Goal: Task Accomplishment & Management: Complete application form

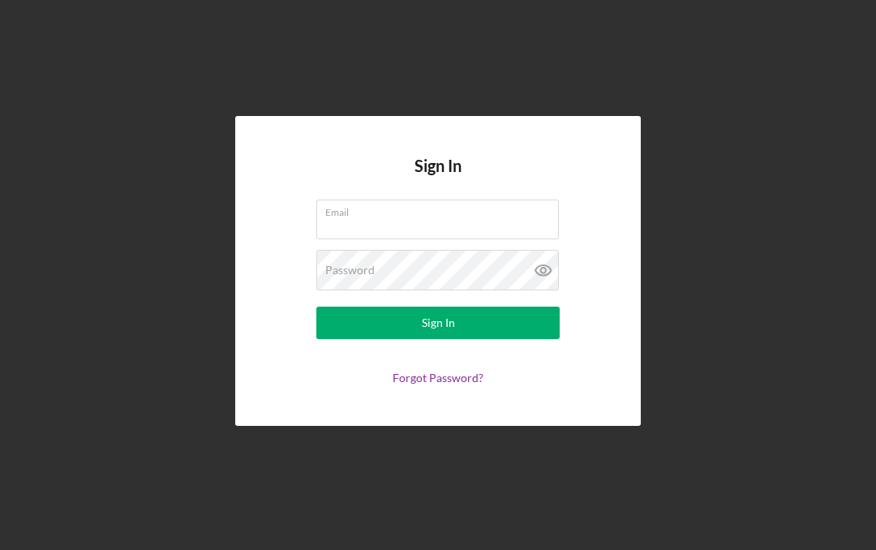
click at [472, 238] on input "Email" at bounding box center [437, 218] width 242 height 39
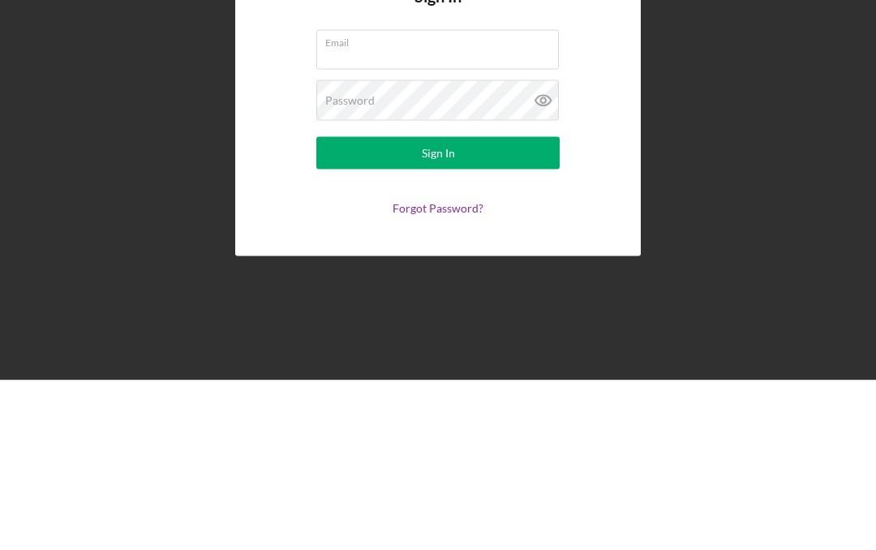
type input "[EMAIL_ADDRESS][DOMAIN_NAME]"
click at [780, 106] on div "Sign In Email [EMAIL_ADDRESS][DOMAIN_NAME] Password Sign In Forgot Password?" at bounding box center [437, 271] width 859 height 542
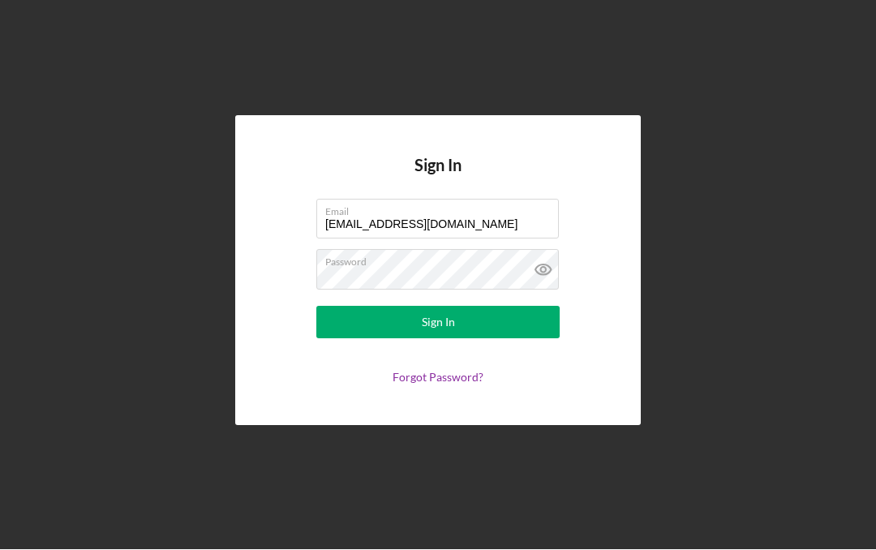
click at [489, 306] on button "Sign In" at bounding box center [437, 322] width 243 height 32
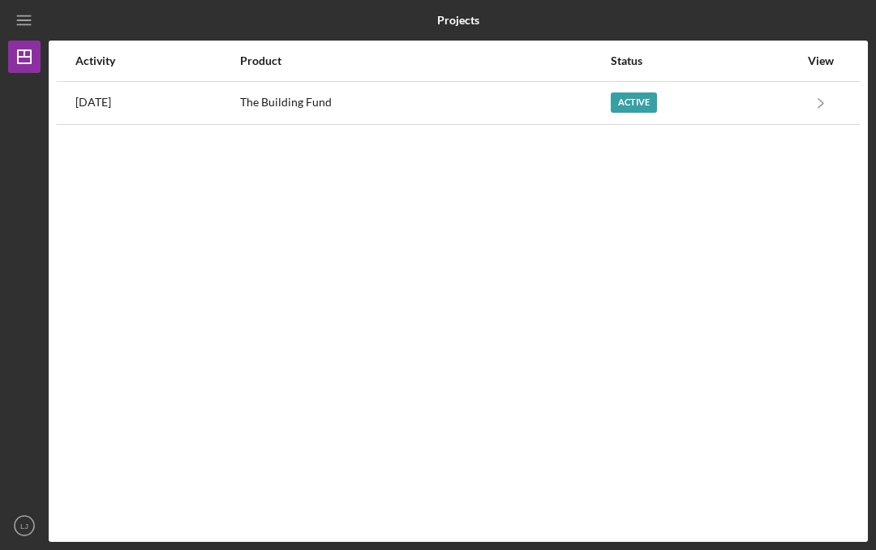
click at [645, 92] on div "Active" at bounding box center [633, 102] width 46 height 20
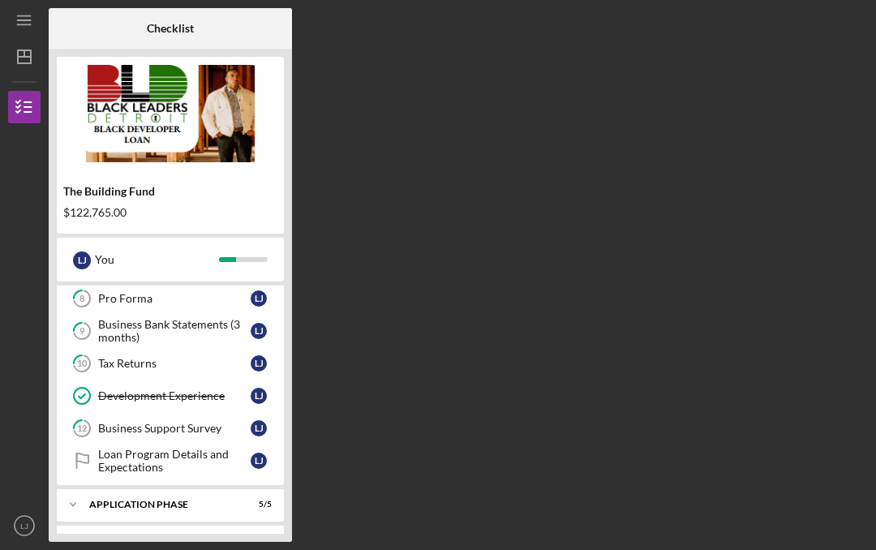
scroll to position [294, 0]
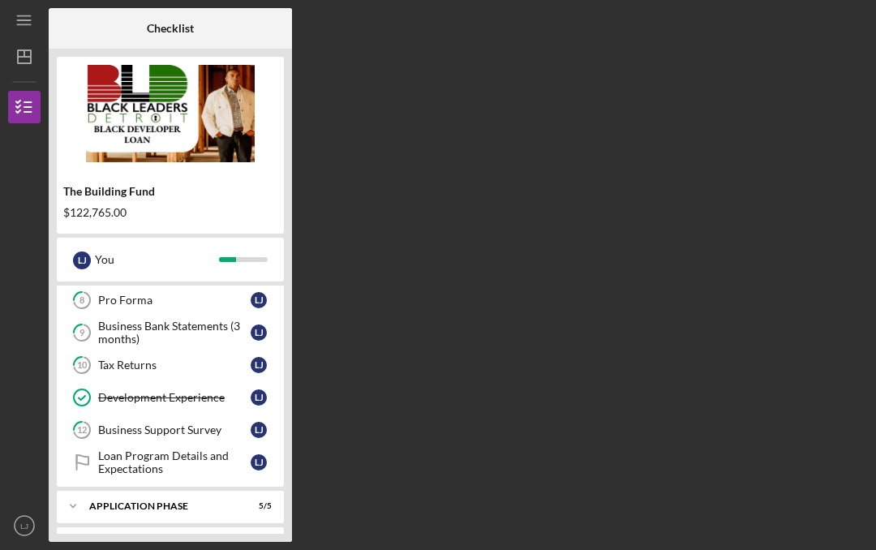
click at [169, 501] on div "Application Phase" at bounding box center [160, 506] width 142 height 10
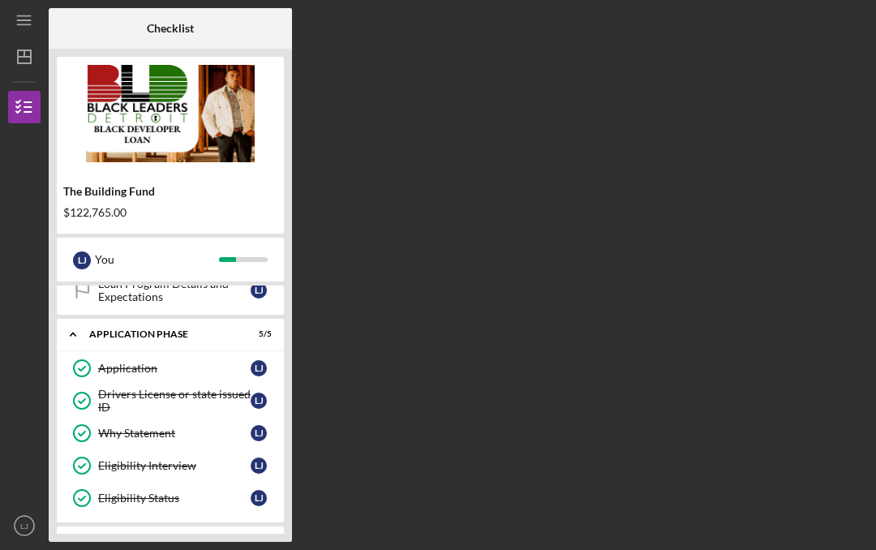
scroll to position [465, 0]
click at [169, 526] on div "Icon/Expander Screening Phase 4 / 4" at bounding box center [170, 542] width 227 height 32
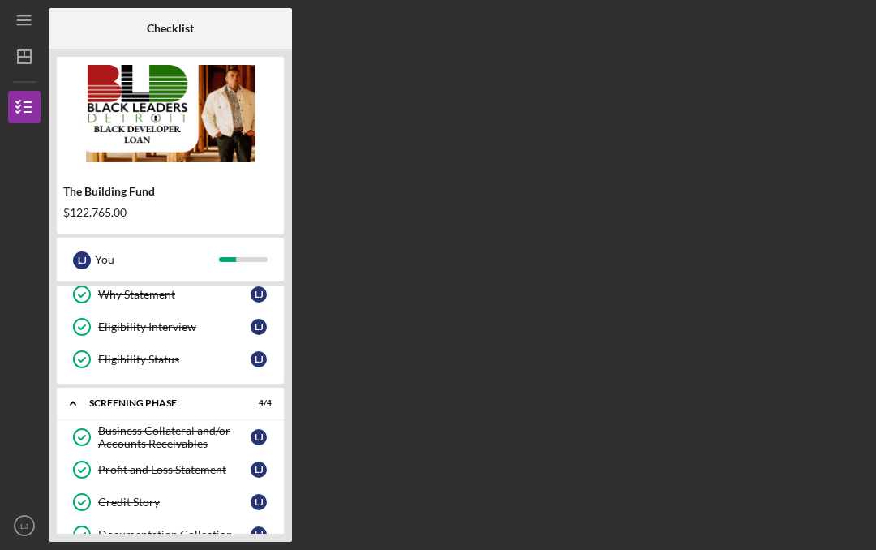
scroll to position [604, 0]
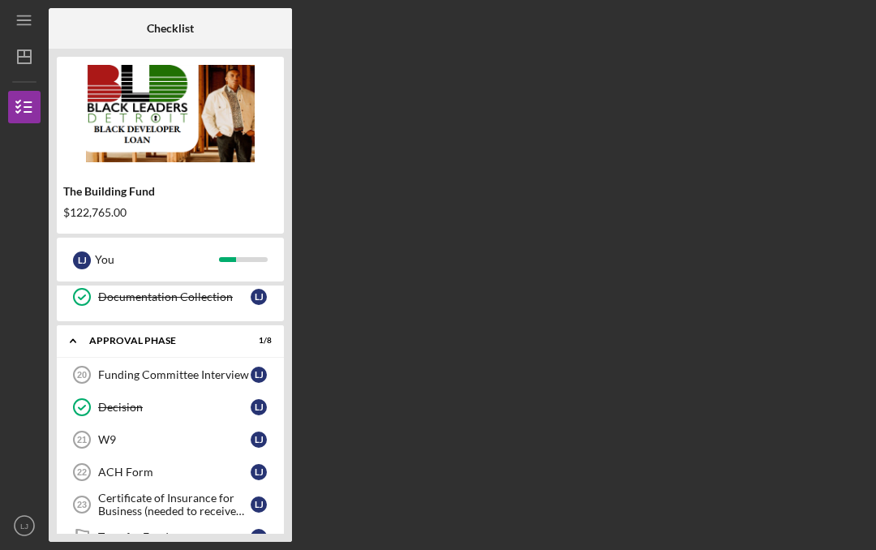
scroll to position [849, 0]
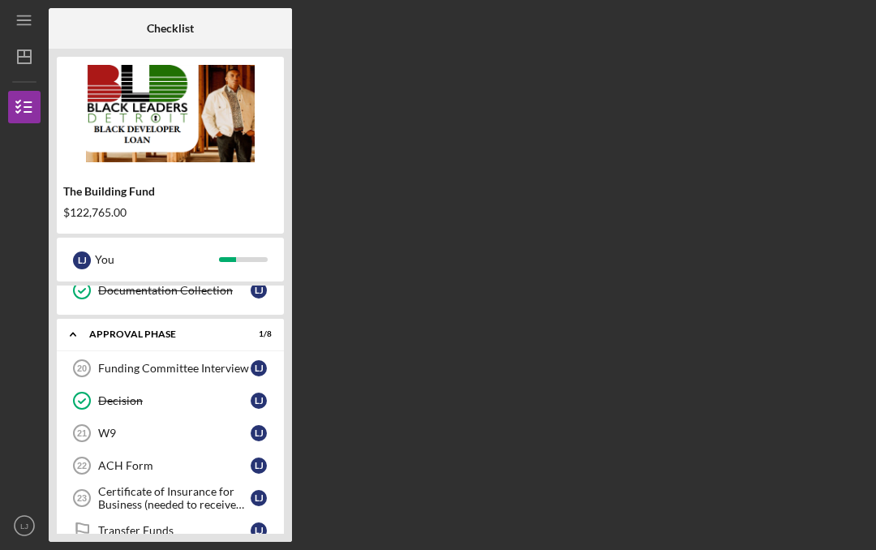
click at [167, 426] on div "W9" at bounding box center [174, 432] width 152 height 13
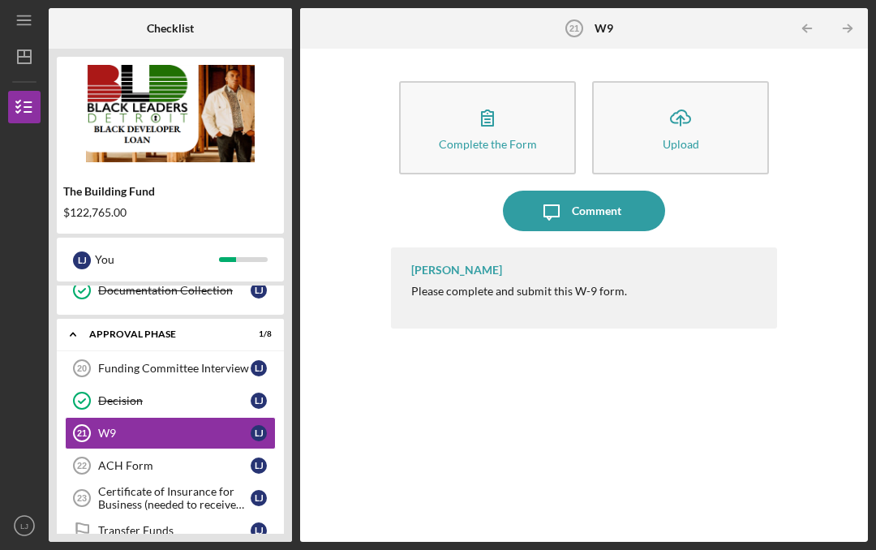
scroll to position [57, 0]
click at [499, 97] on icon "button" at bounding box center [487, 117] width 41 height 41
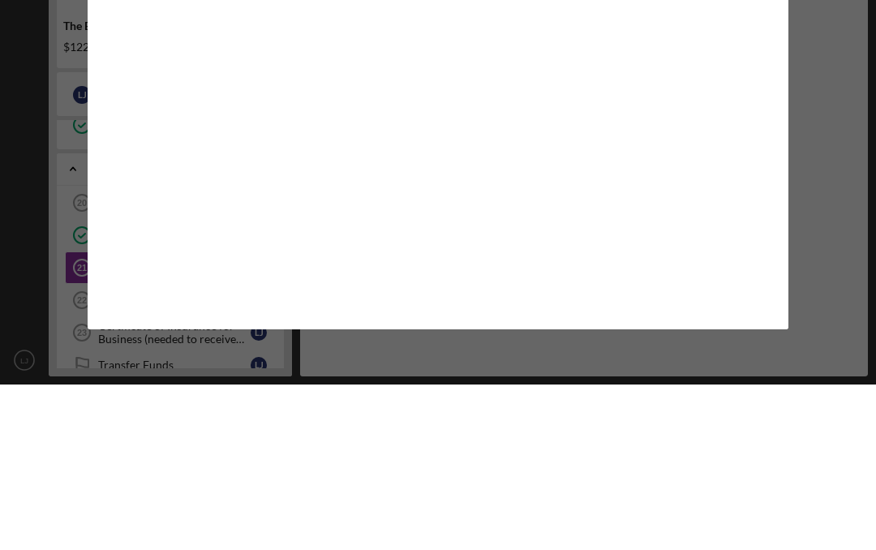
scroll to position [71, 0]
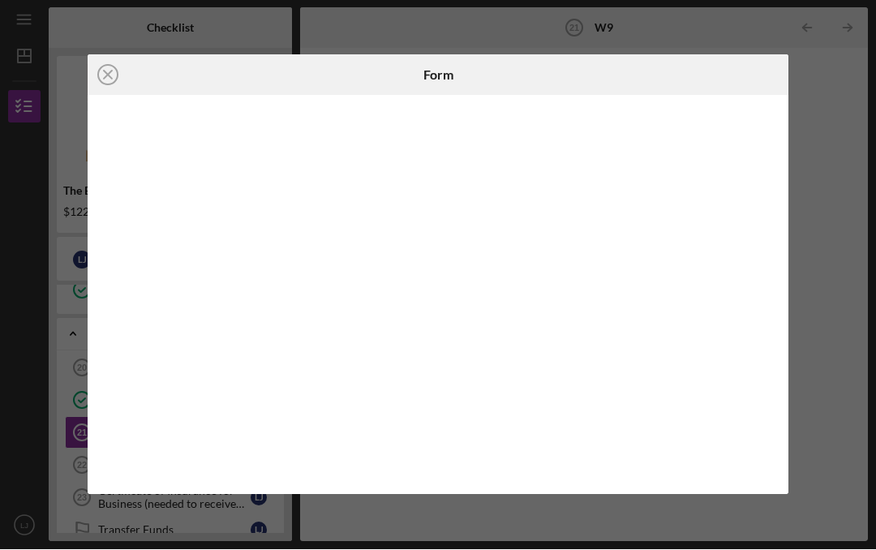
scroll to position [57, 0]
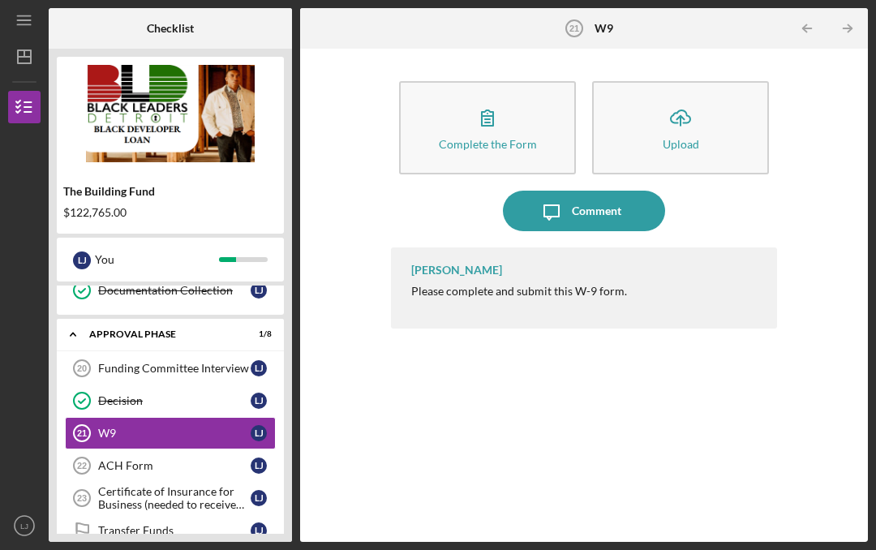
click at [143, 459] on div "ACH Form" at bounding box center [174, 465] width 152 height 13
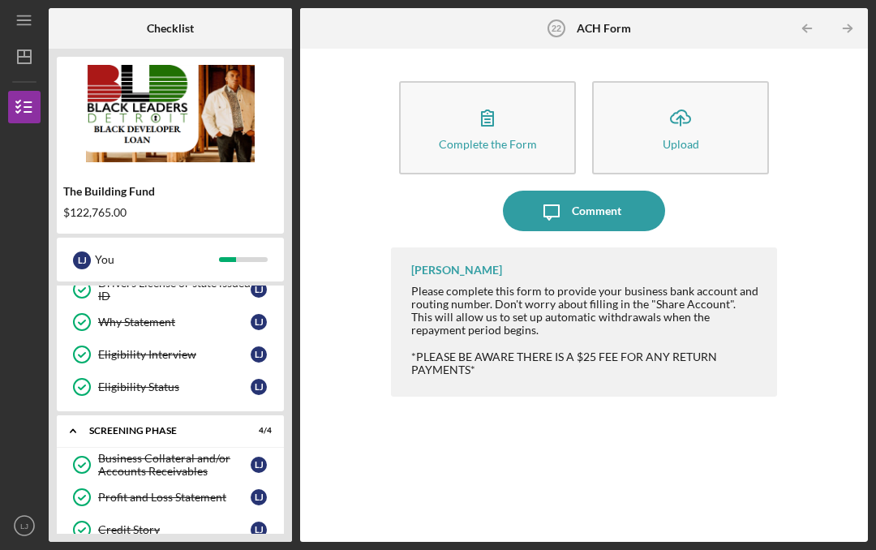
scroll to position [590, 0]
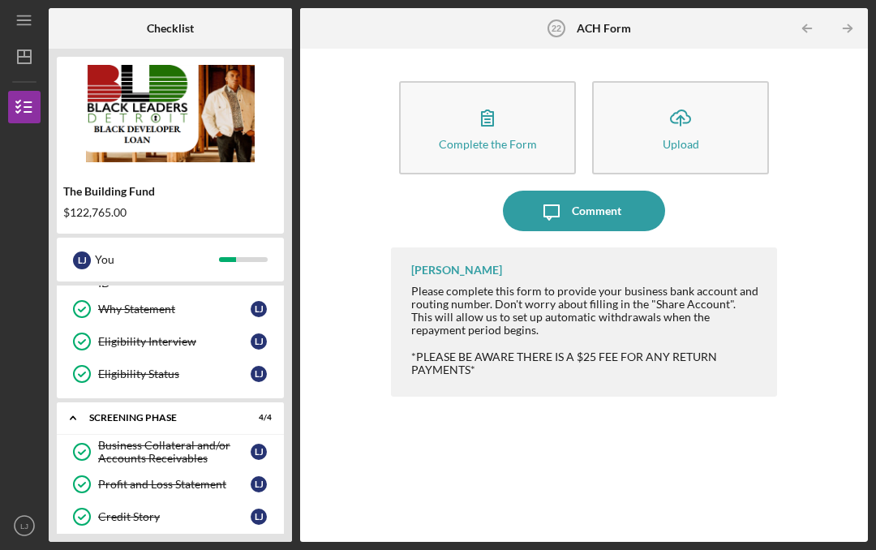
click at [183, 478] on div "Profit and Loss Statement" at bounding box center [174, 484] width 152 height 13
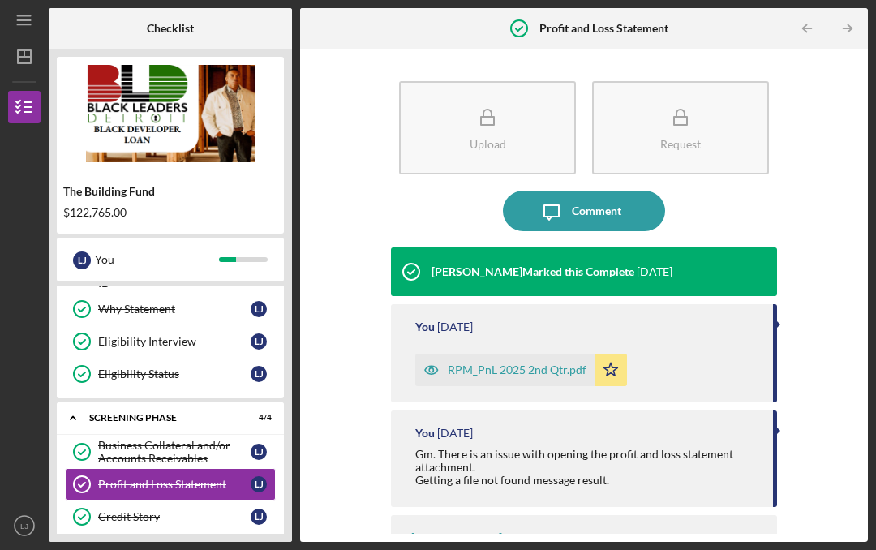
click at [532, 363] on div "RPM_PnL 2025 2nd Qtr.pdf" at bounding box center [517, 369] width 139 height 13
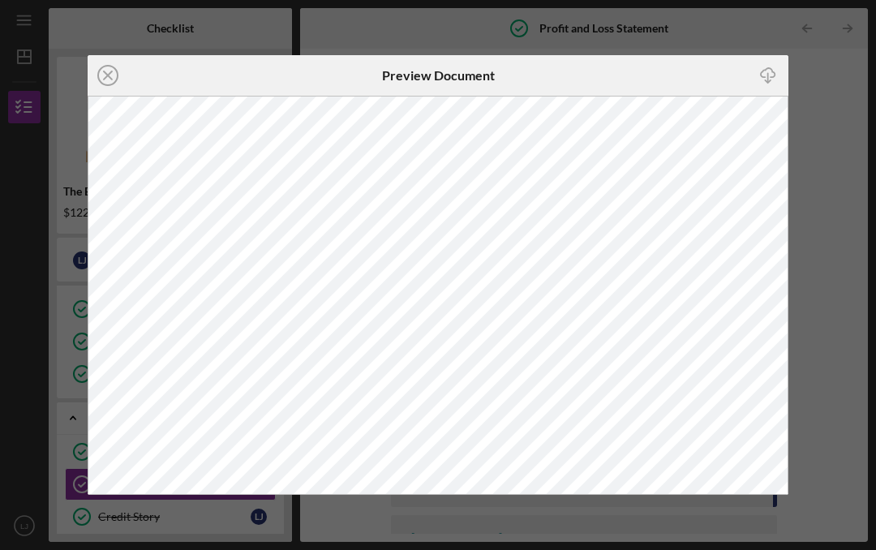
click at [764, 75] on icon "Icon/Download" at bounding box center [768, 75] width 36 height 36
click at [110, 76] on icon "Icon/Close" at bounding box center [108, 75] width 41 height 41
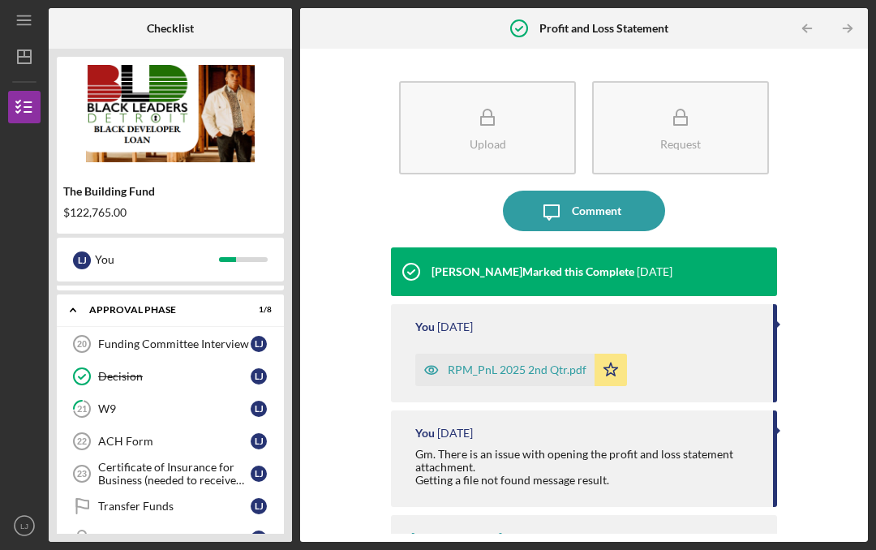
scroll to position [872, 0]
click at [121, 403] on div "W9" at bounding box center [174, 409] width 152 height 13
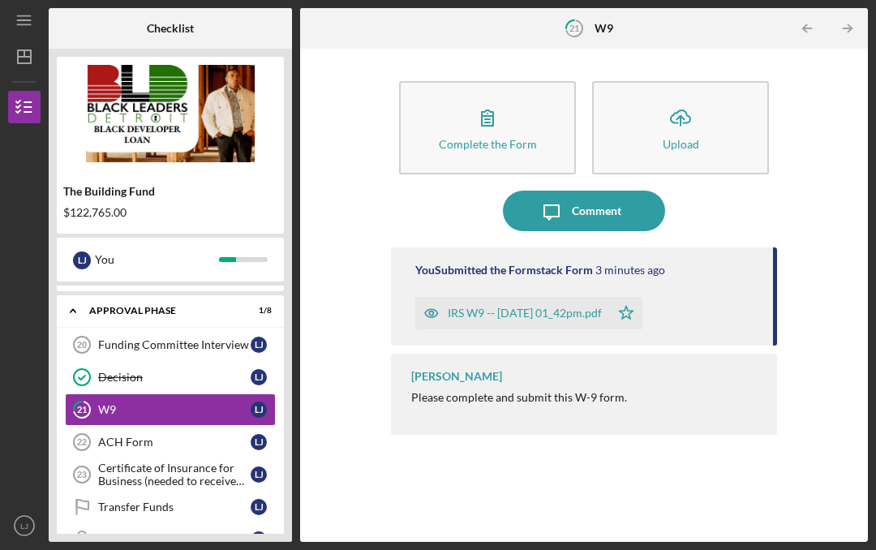
click at [134, 435] on div "ACH Form" at bounding box center [174, 441] width 152 height 13
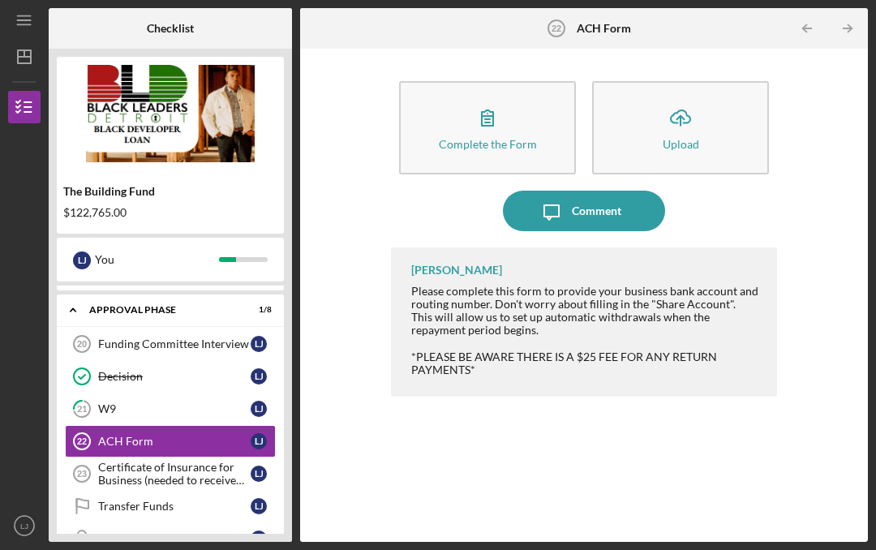
scroll to position [872, 0]
click at [193, 426] on link "ACH Form 22 ACH Form [PERSON_NAME]" at bounding box center [170, 442] width 211 height 32
click at [495, 97] on icon "button" at bounding box center [487, 117] width 41 height 41
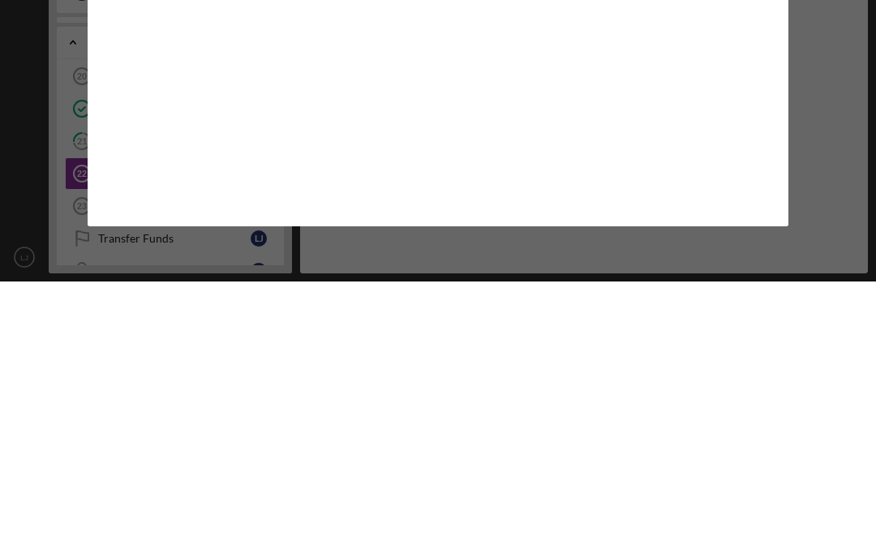
scroll to position [71, 0]
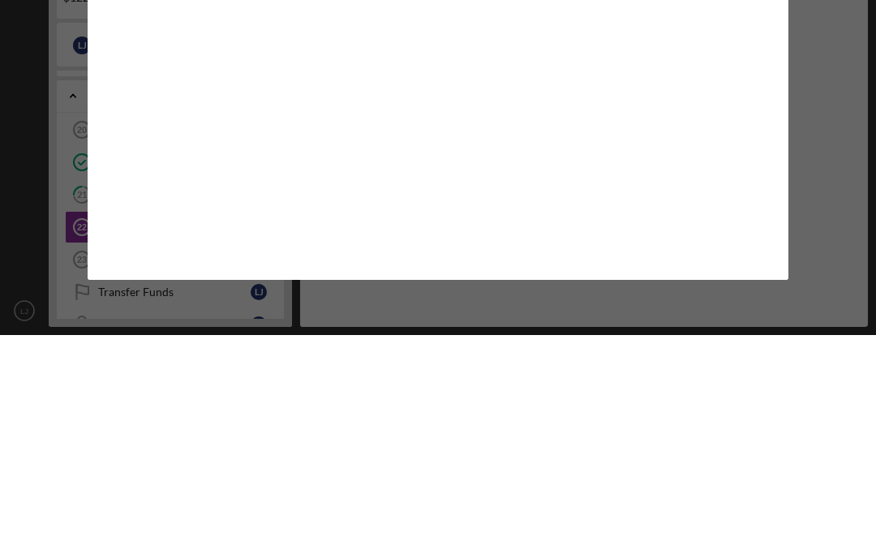
click at [842, 103] on div "Icon/Close Form" at bounding box center [438, 275] width 876 height 550
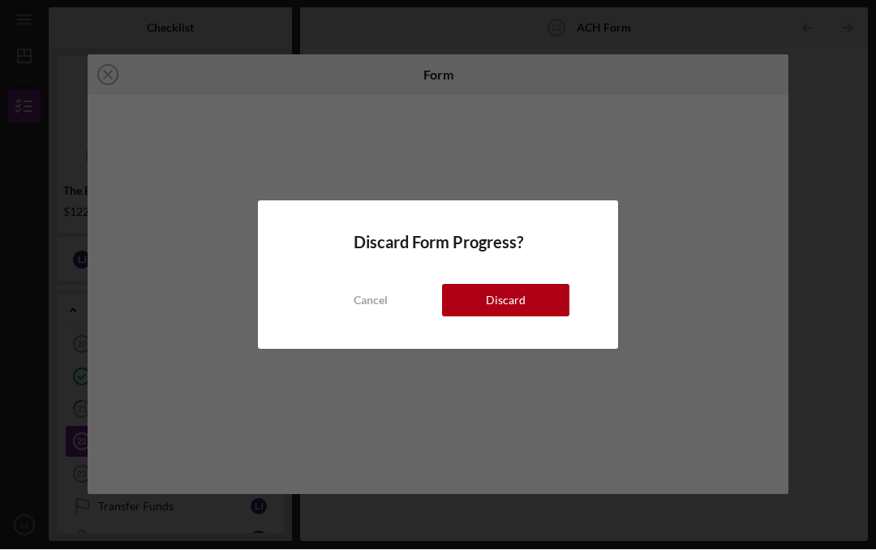
click at [376, 302] on div "Cancel" at bounding box center [370, 301] width 34 height 32
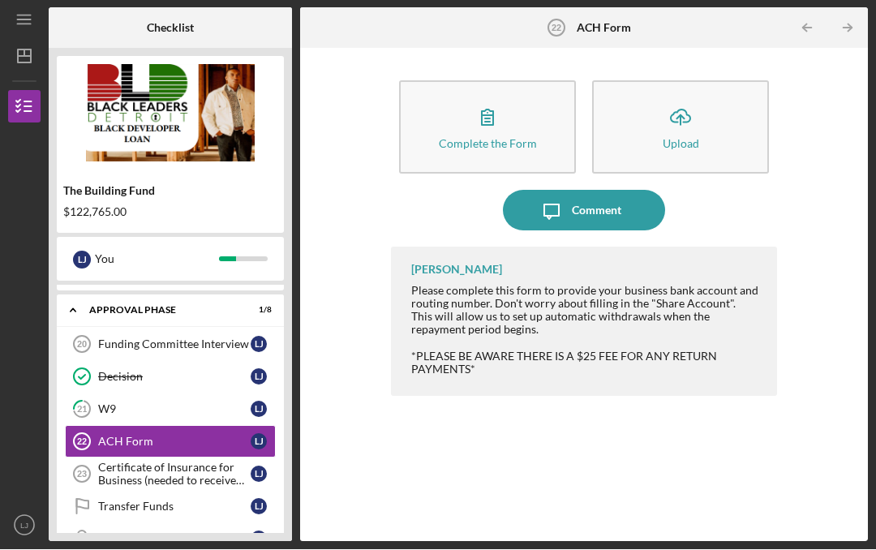
scroll to position [57, 0]
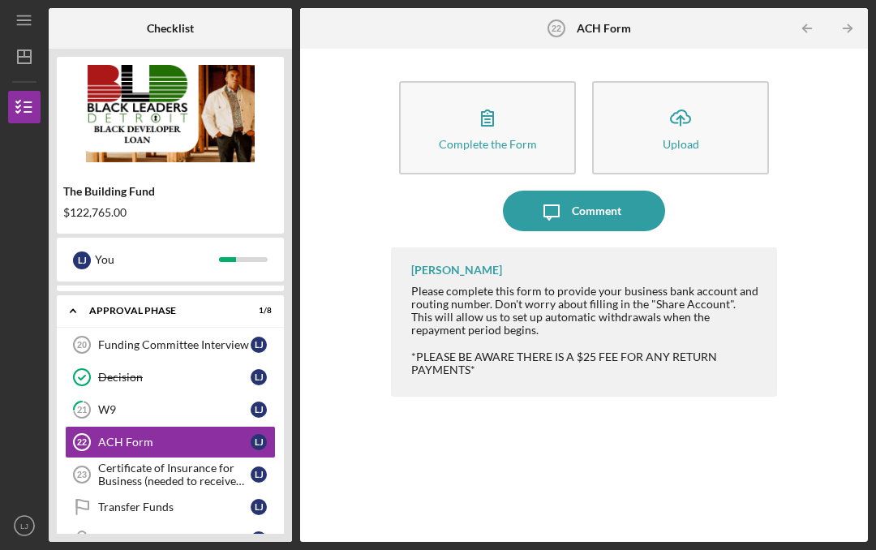
click at [173, 426] on link "ACH Form 22 ACH Form [PERSON_NAME]" at bounding box center [170, 442] width 211 height 32
click at [146, 403] on div "W9" at bounding box center [174, 409] width 152 height 13
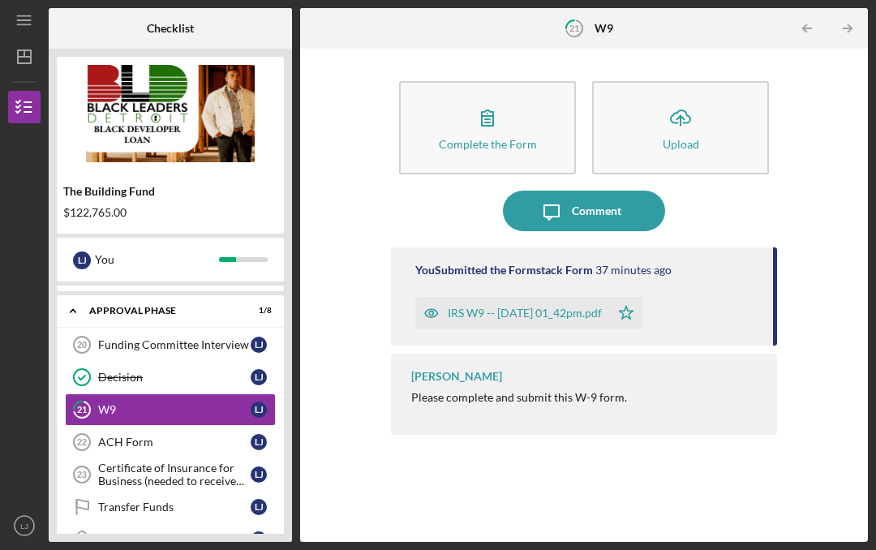
click at [163, 435] on div "ACH Form" at bounding box center [174, 441] width 152 height 13
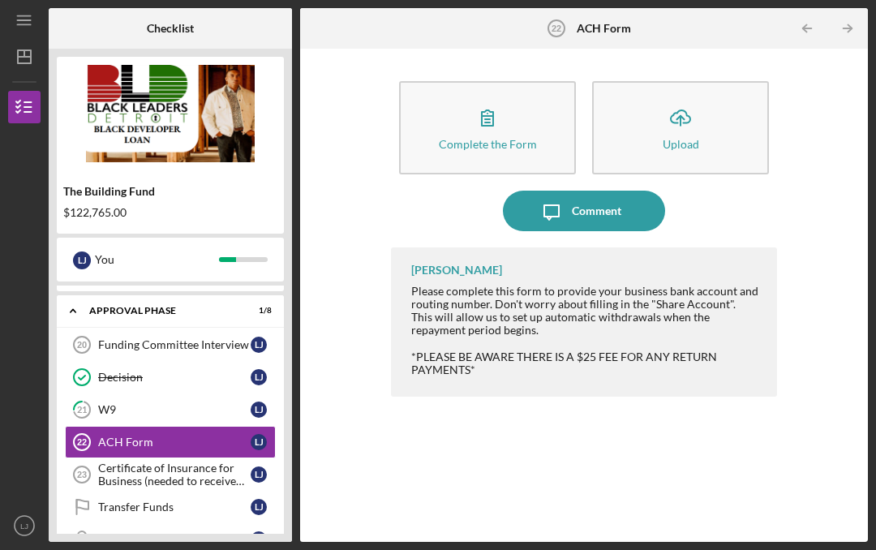
click at [150, 500] on div "Transfer Funds" at bounding box center [174, 506] width 152 height 13
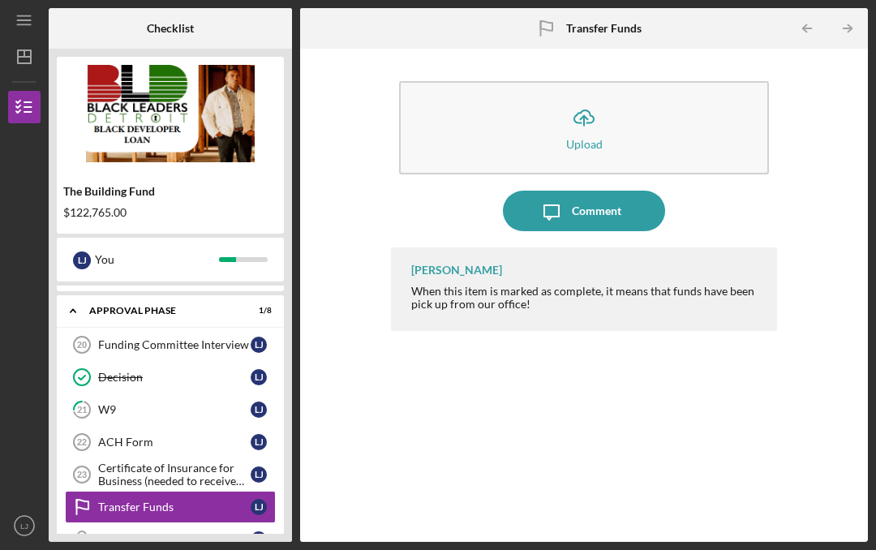
click at [145, 426] on link "ACH Form 22 ACH Form [PERSON_NAME]" at bounding box center [170, 442] width 211 height 32
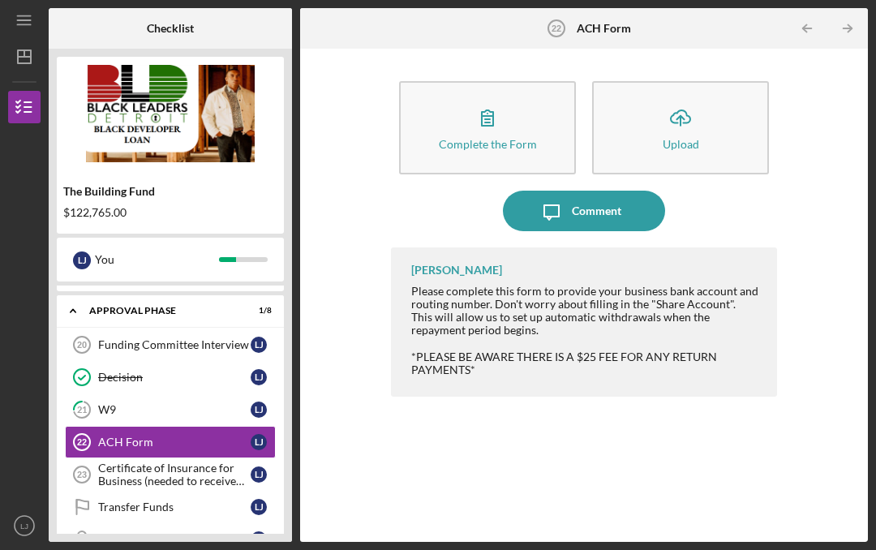
click at [486, 97] on icon "button" at bounding box center [487, 117] width 41 height 41
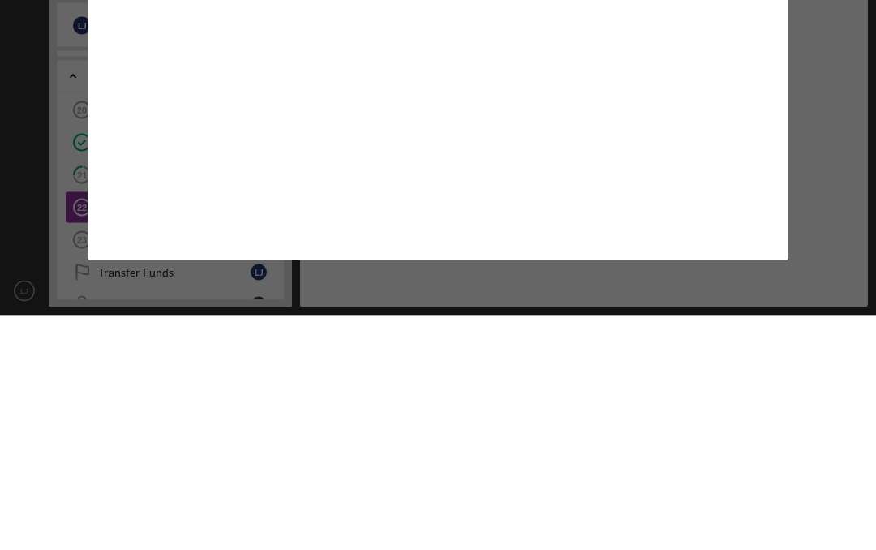
scroll to position [71, 0]
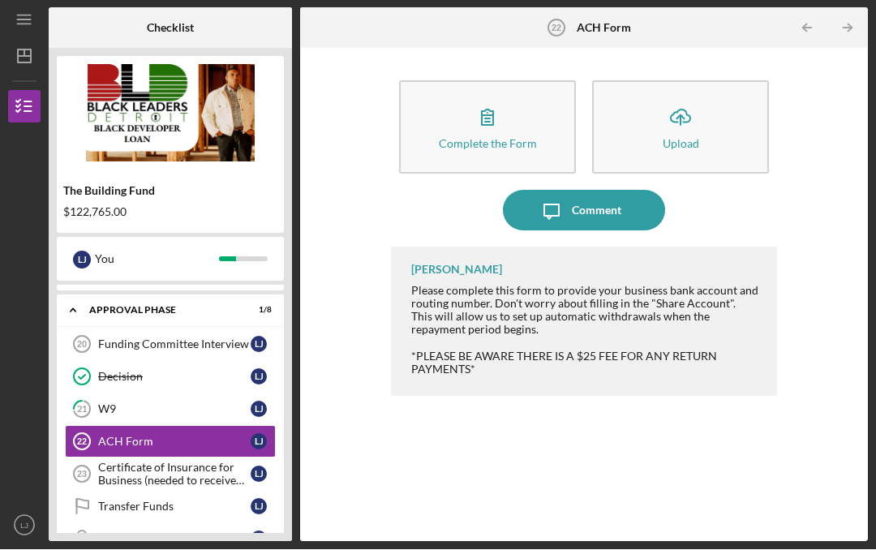
scroll to position [57, 0]
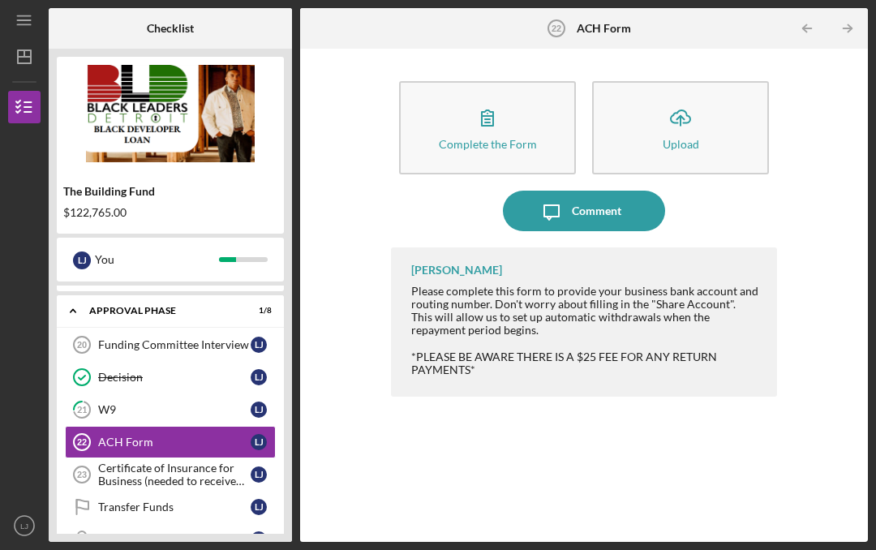
click at [522, 465] on div "[PERSON_NAME] Please complete this form to provide your business bank account a…" at bounding box center [584, 382] width 386 height 270
click at [161, 461] on div "Certificate of Insurance for Business (needed to receive funds)" at bounding box center [174, 474] width 152 height 26
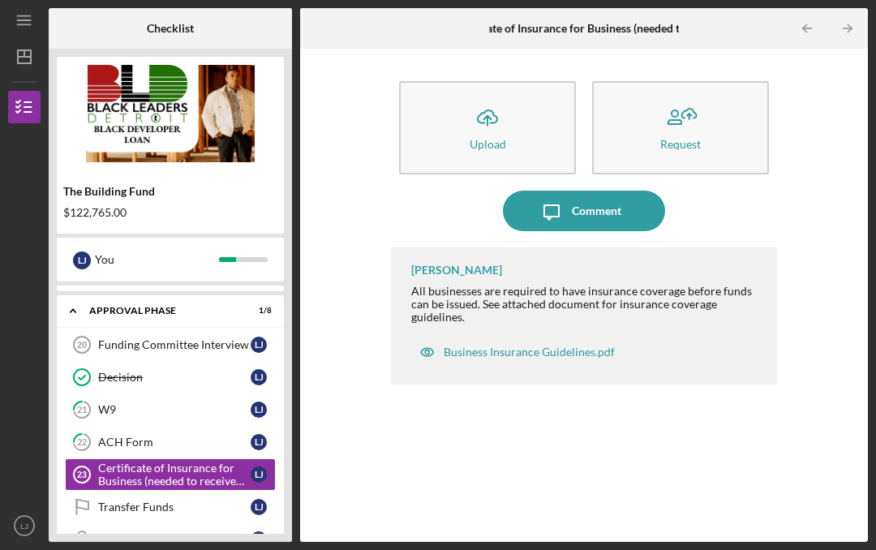
click at [499, 97] on icon "Icon/Upload" at bounding box center [487, 117] width 41 height 41
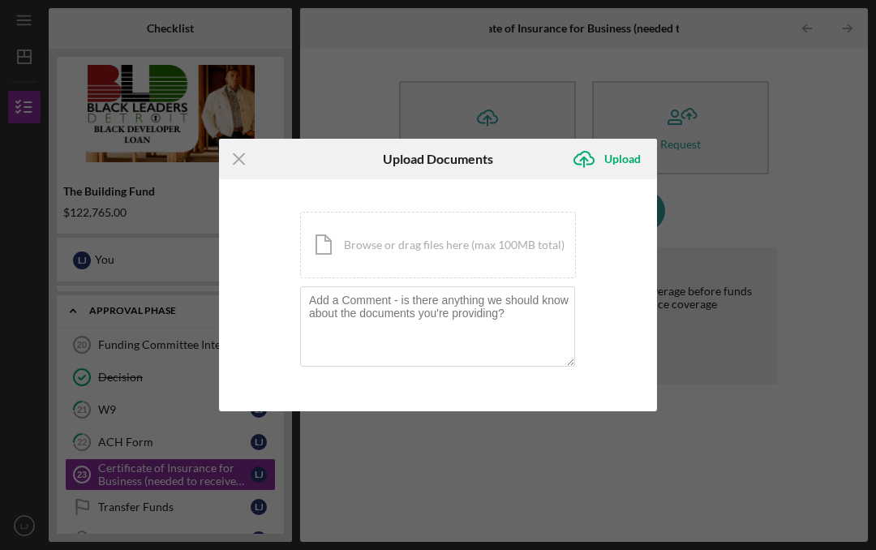
click at [790, 404] on div "Icon/Menu Close Upload Documents Icon/Upload Upload You're uploading documents …" at bounding box center [438, 275] width 876 height 550
click at [238, 156] on icon "Icon/Menu Close" at bounding box center [239, 159] width 41 height 41
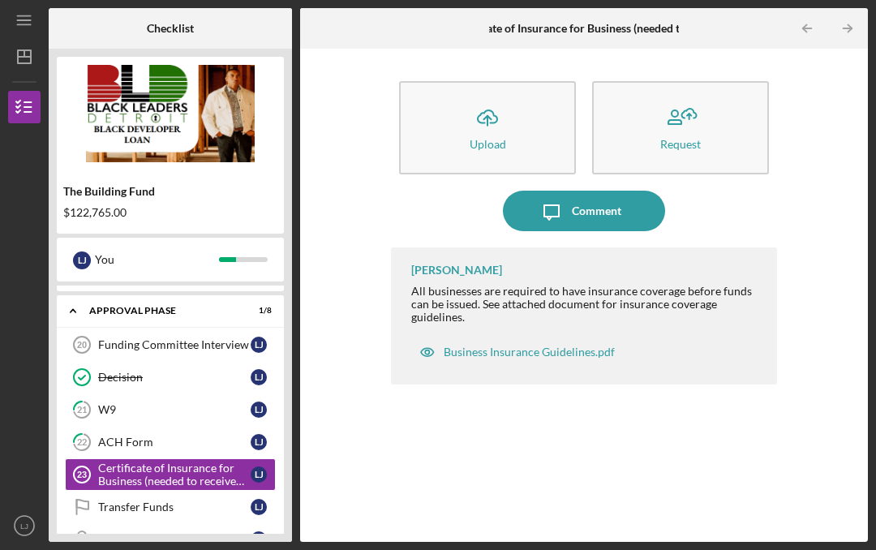
click at [531, 345] on div "Business Insurance Guidelines.pdf" at bounding box center [528, 351] width 171 height 13
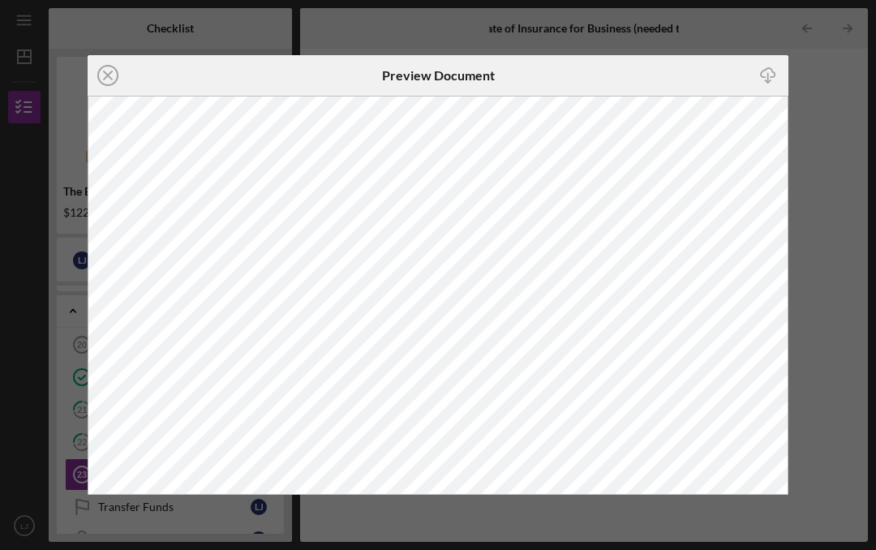
click at [107, 78] on icon "Icon/Close" at bounding box center [108, 75] width 41 height 41
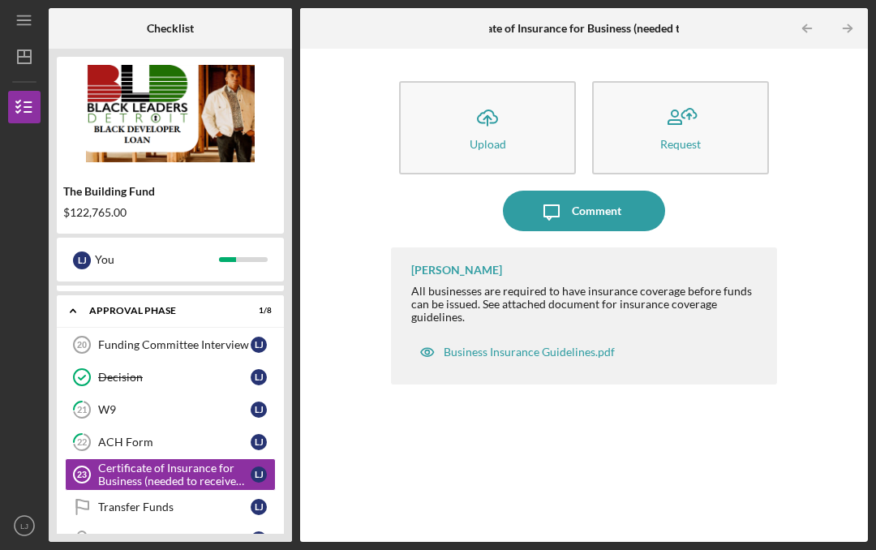
click at [492, 97] on icon "Icon/Upload" at bounding box center [487, 117] width 41 height 41
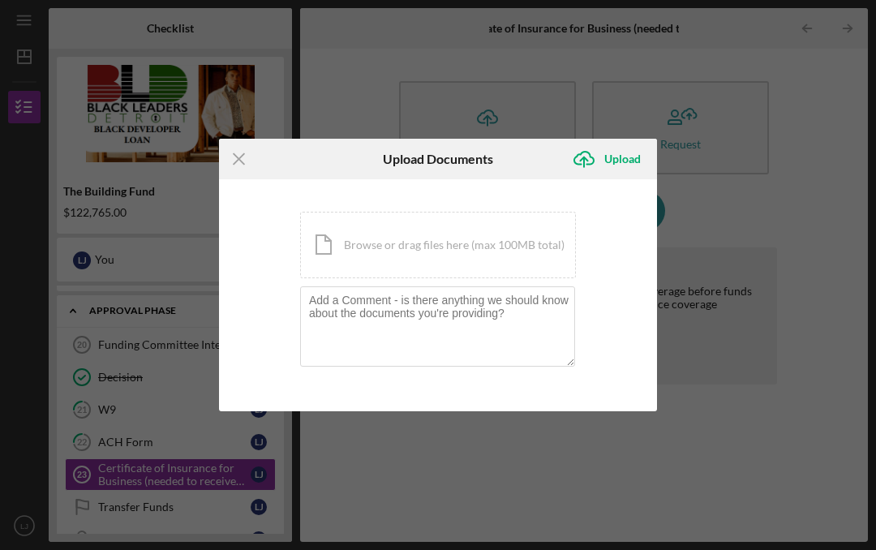
click at [443, 251] on div "Icon/Document Browse or drag files here (max 100MB total) Tap to choose files o…" at bounding box center [438, 245] width 276 height 66
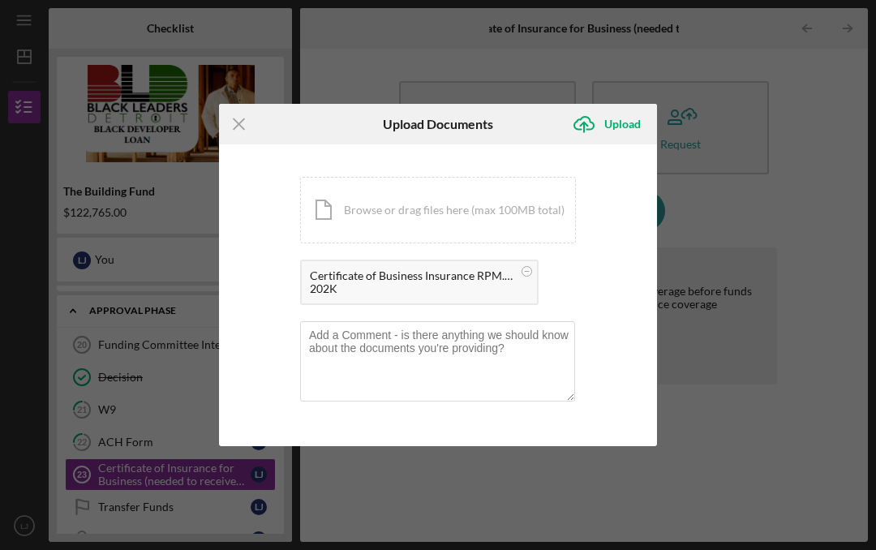
click at [630, 123] on div "Upload" at bounding box center [622, 124] width 36 height 32
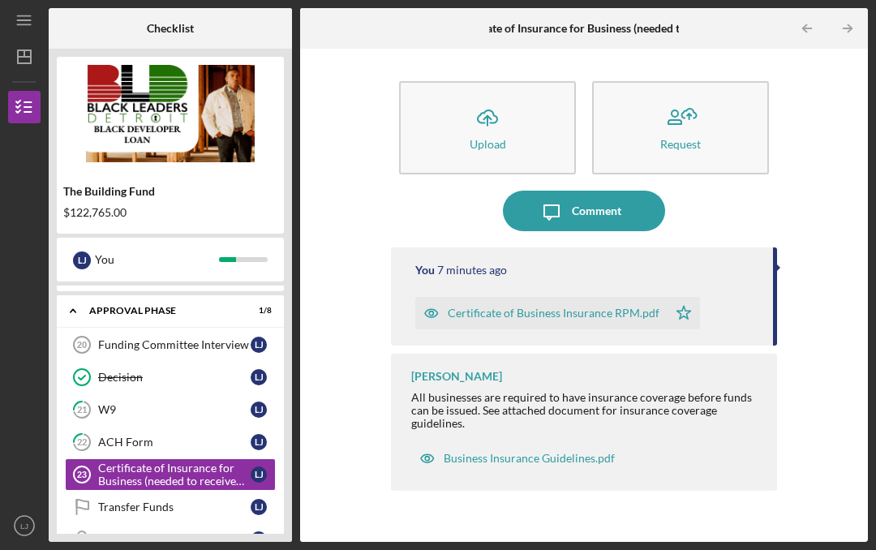
click at [152, 435] on div "ACH Form" at bounding box center [174, 441] width 152 height 13
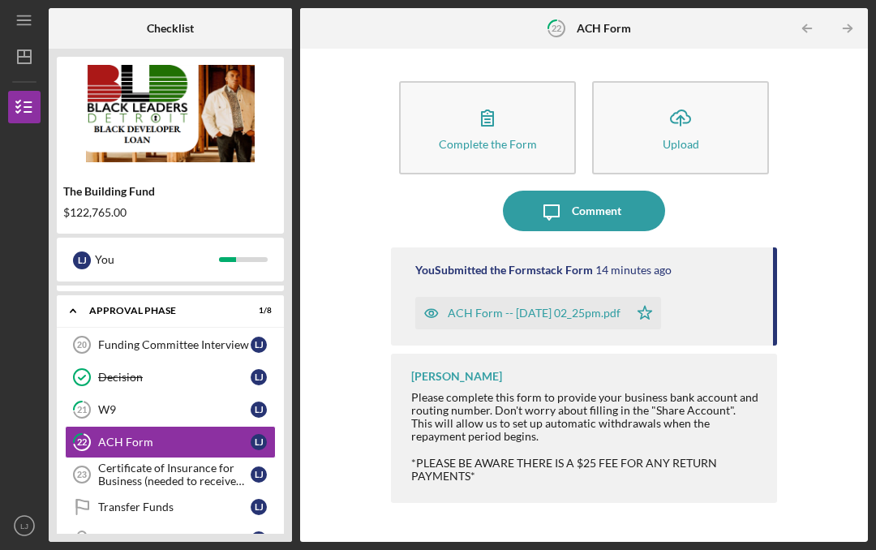
click at [157, 461] on div "Certificate of Insurance for Business (needed to receive funds)" at bounding box center [174, 474] width 152 height 26
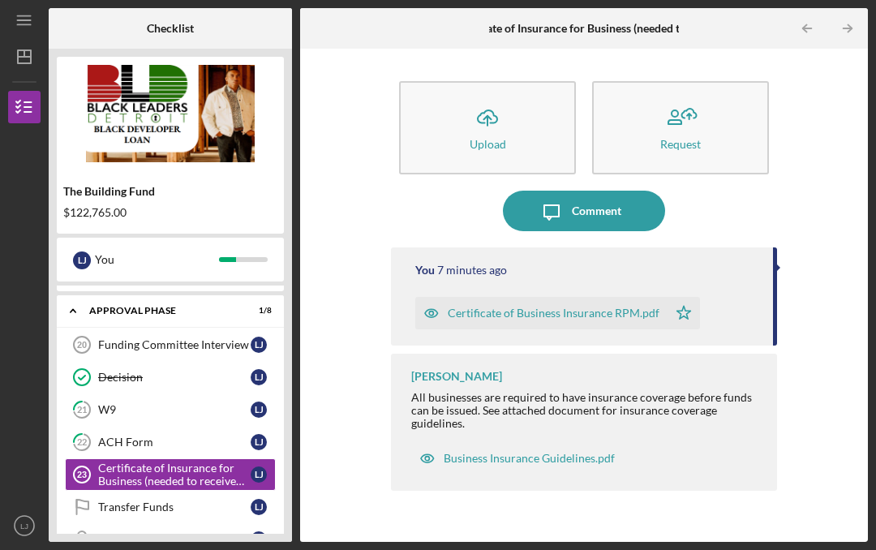
click at [146, 490] on link "Transfer Funds Transfer Funds [PERSON_NAME]" at bounding box center [170, 506] width 211 height 32
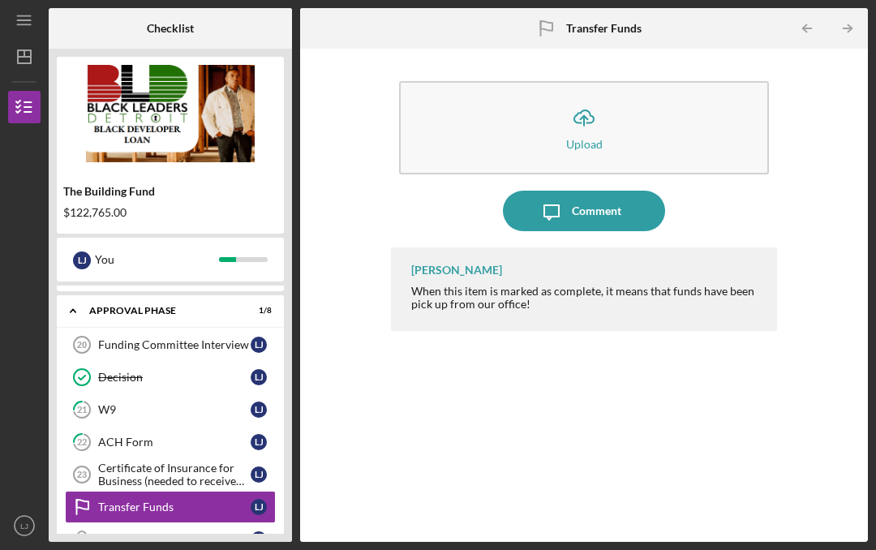
click at [137, 523] on link "Inspection Orders Inspection Orders [PERSON_NAME]" at bounding box center [170, 539] width 211 height 32
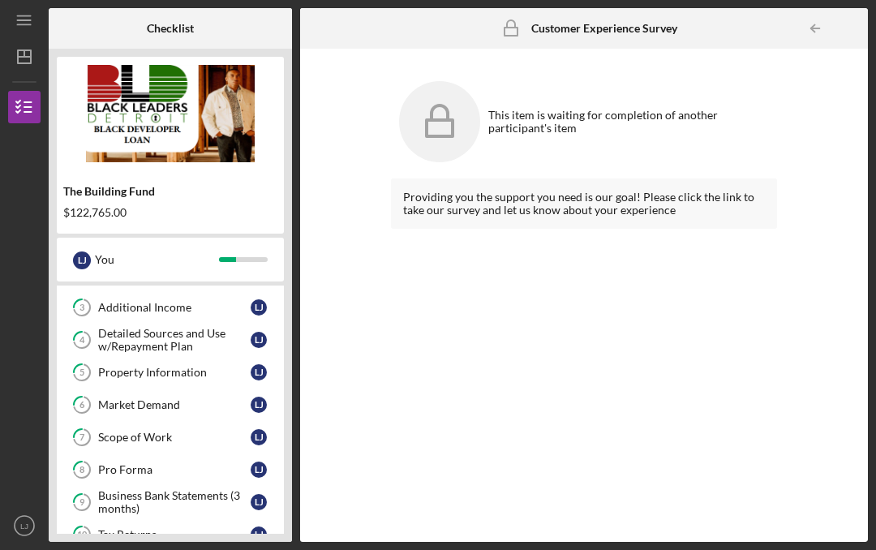
scroll to position [123, 0]
